Goal: Download file/media

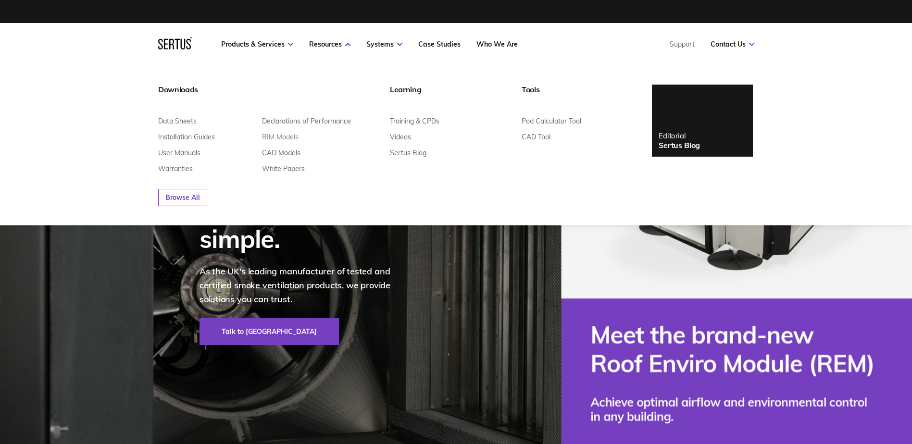
click at [280, 135] on link "BIM Models" at bounding box center [280, 137] width 37 height 9
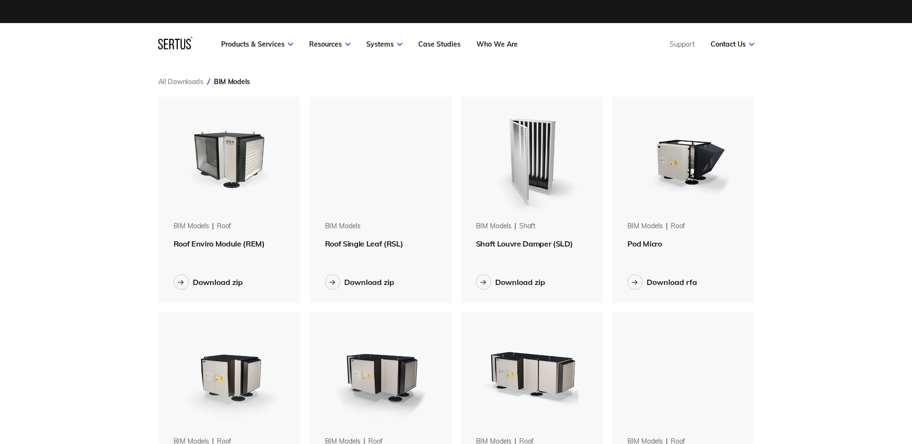
scroll to position [874, 611]
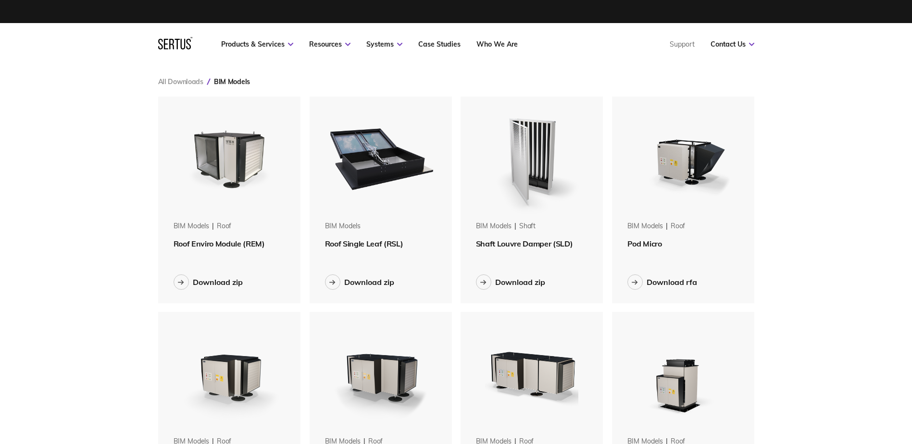
click at [285, 65] on nav "Products & Services Resources Systems Case Studies Who We Are Support Contact U…" at bounding box center [456, 44] width 596 height 42
click at [378, 282] on div "Download zip" at bounding box center [369, 283] width 50 height 10
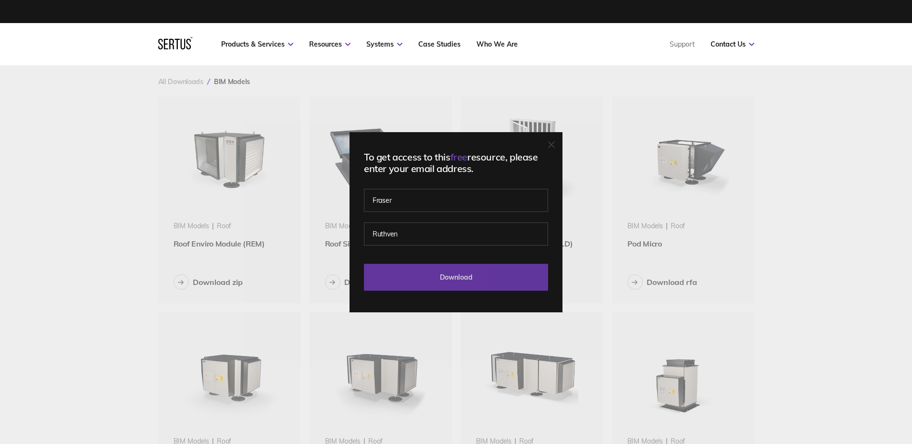
click at [464, 273] on input "Download" at bounding box center [456, 277] width 184 height 27
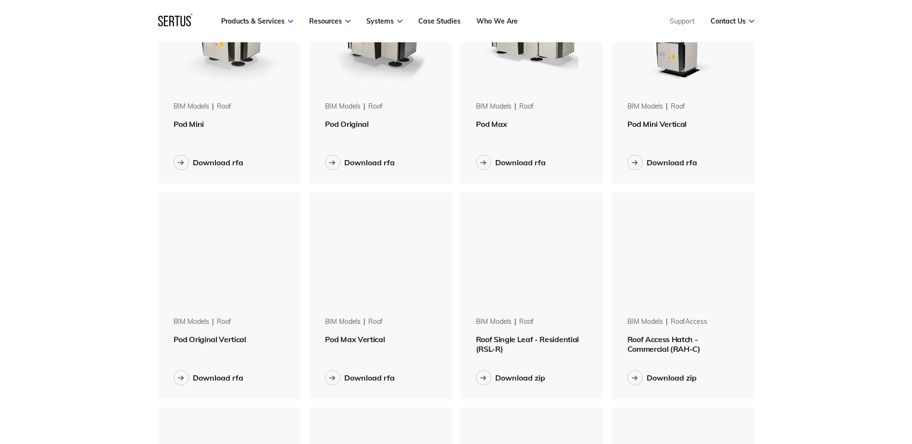
scroll to position [337, 0]
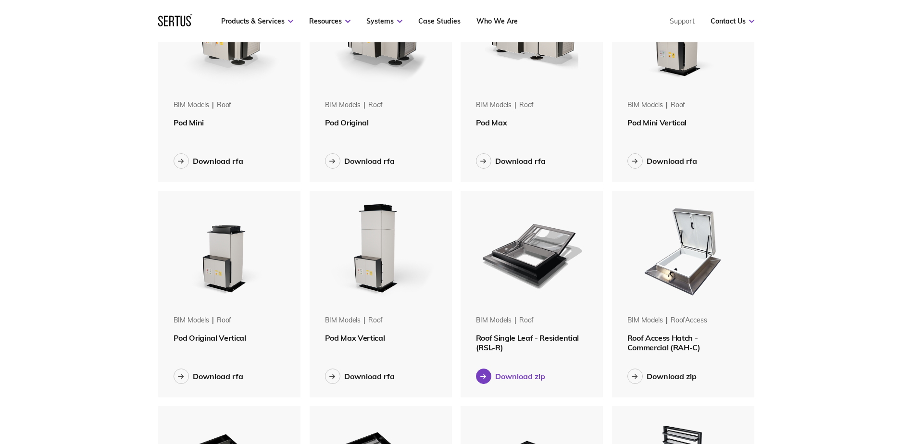
click at [524, 377] on div "Download zip" at bounding box center [520, 377] width 50 height 10
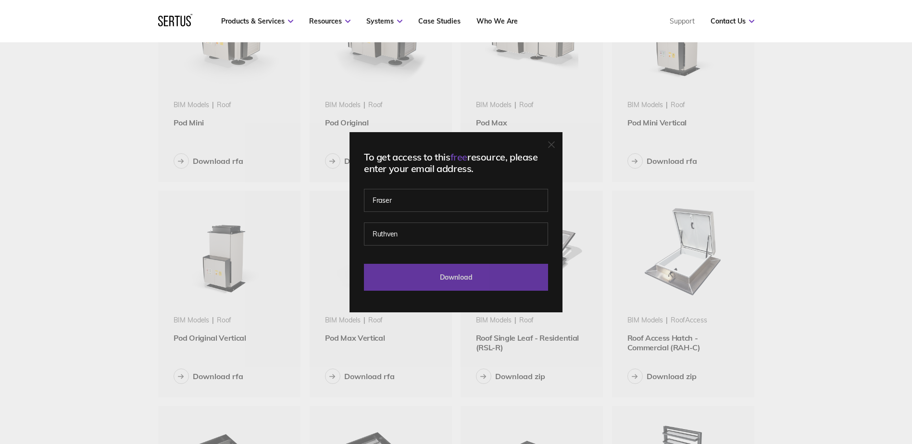
click at [464, 276] on input "Download" at bounding box center [456, 277] width 184 height 27
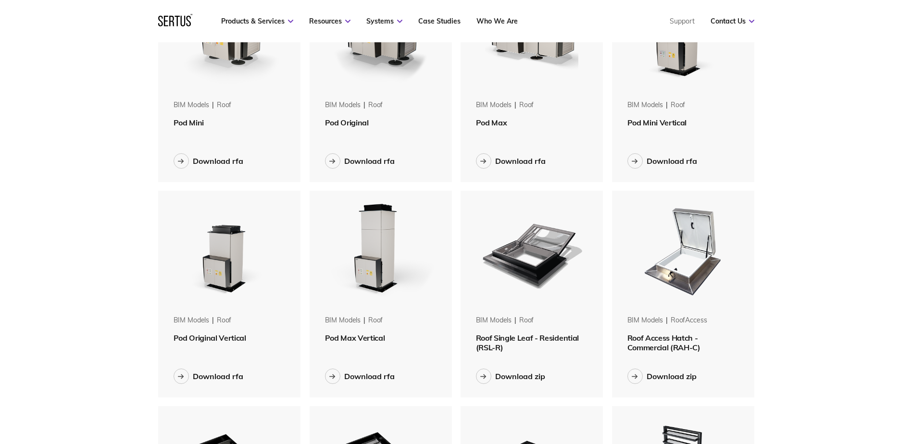
scroll to position [0, 0]
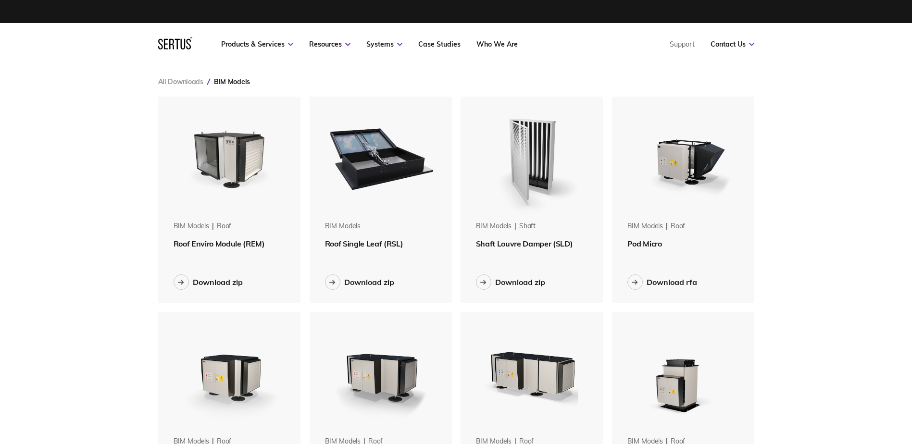
click at [157, 44] on div "Products & Services Resources Systems Case Studies Who We Are Support Contact U…" at bounding box center [456, 44] width 635 height 42
click at [166, 43] on icon at bounding box center [175, 43] width 34 height 13
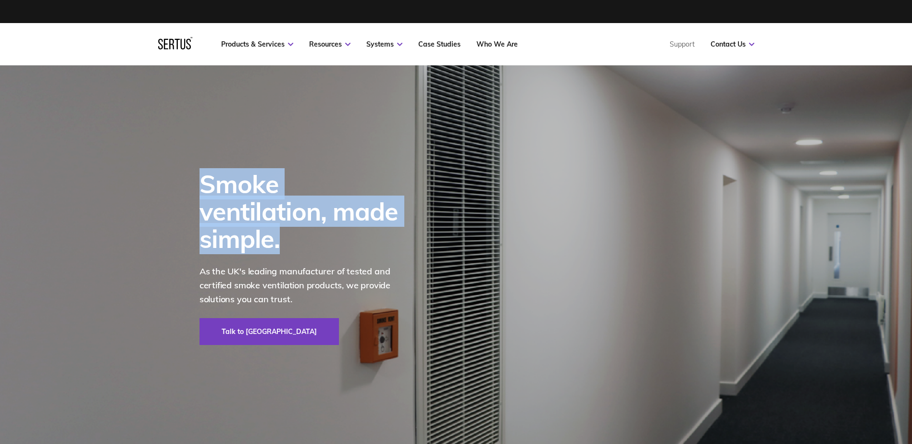
drag, startPoint x: 206, startPoint y: 197, endPoint x: 348, endPoint y: 243, distance: 149.2
click at [348, 243] on div "Smoke ventilation, made simple. As the UK's leading manufacturer of tested and …" at bounding box center [313, 258] width 226 height 176
drag, startPoint x: 348, startPoint y: 243, endPoint x: 341, endPoint y: 219, distance: 24.6
click at [341, 219] on div "Smoke ventilation, made simple." at bounding box center [306, 211] width 212 height 83
drag, startPoint x: 208, startPoint y: 202, endPoint x: 336, endPoint y: 240, distance: 133.9
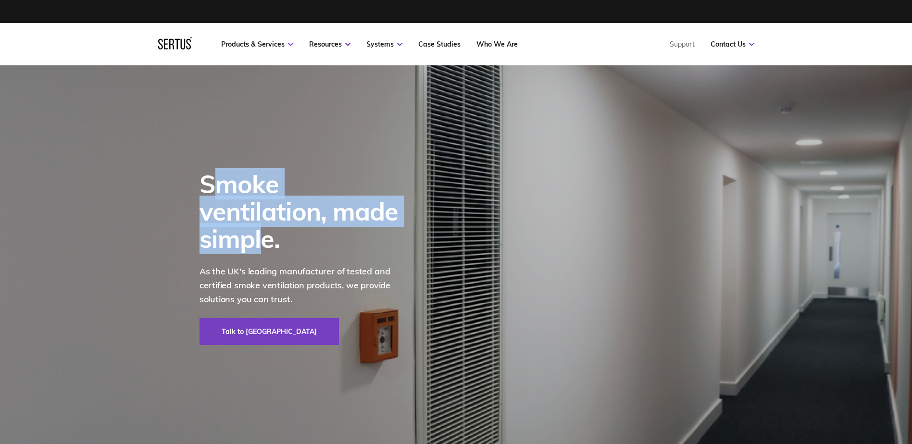
click at [336, 240] on div "Smoke ventilation, made simple." at bounding box center [306, 211] width 212 height 83
